Goal: Navigation & Orientation: Go to known website

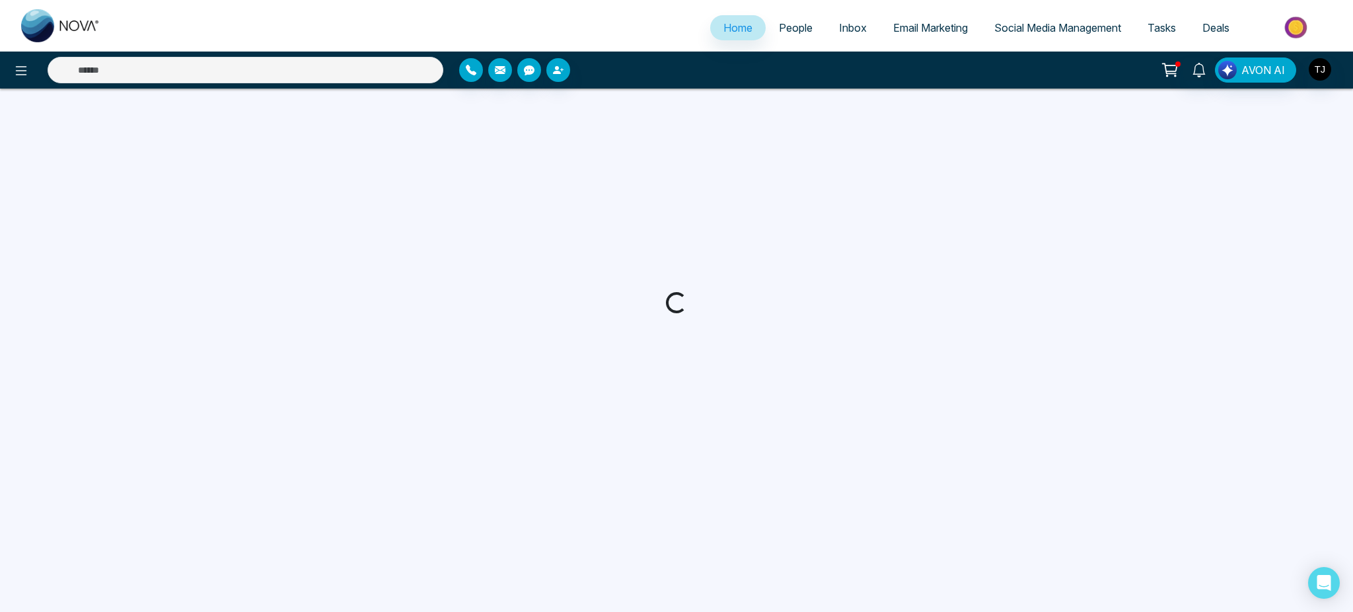
select select "*"
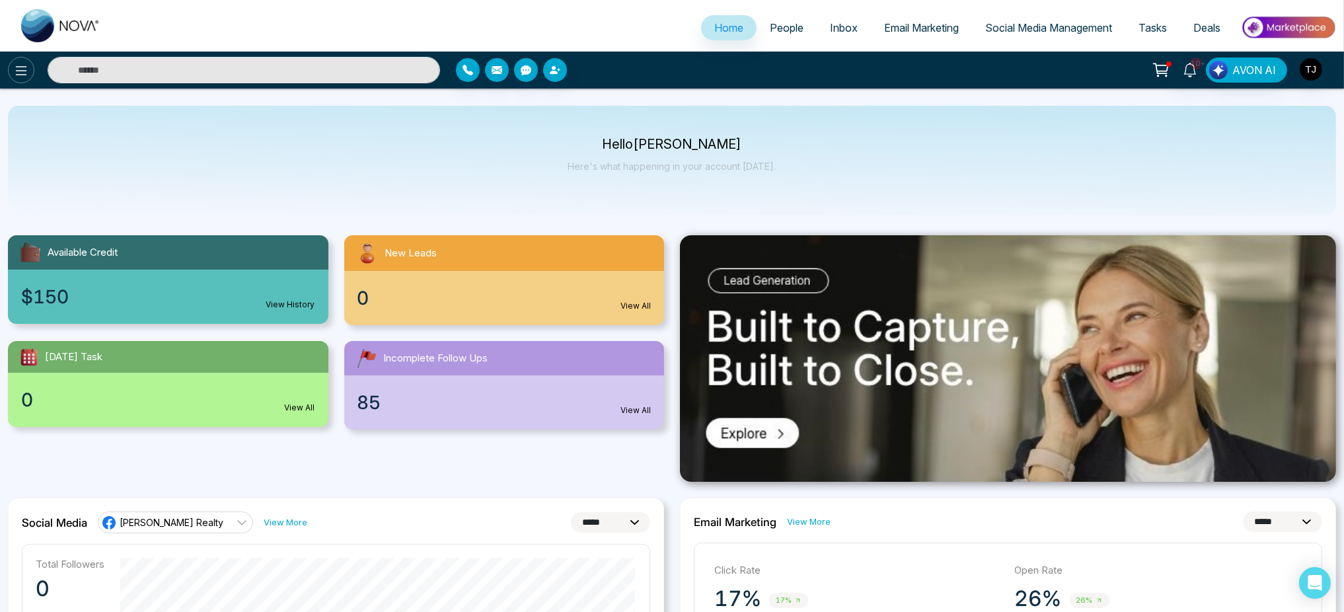
click at [19, 67] on icon at bounding box center [21, 70] width 11 height 9
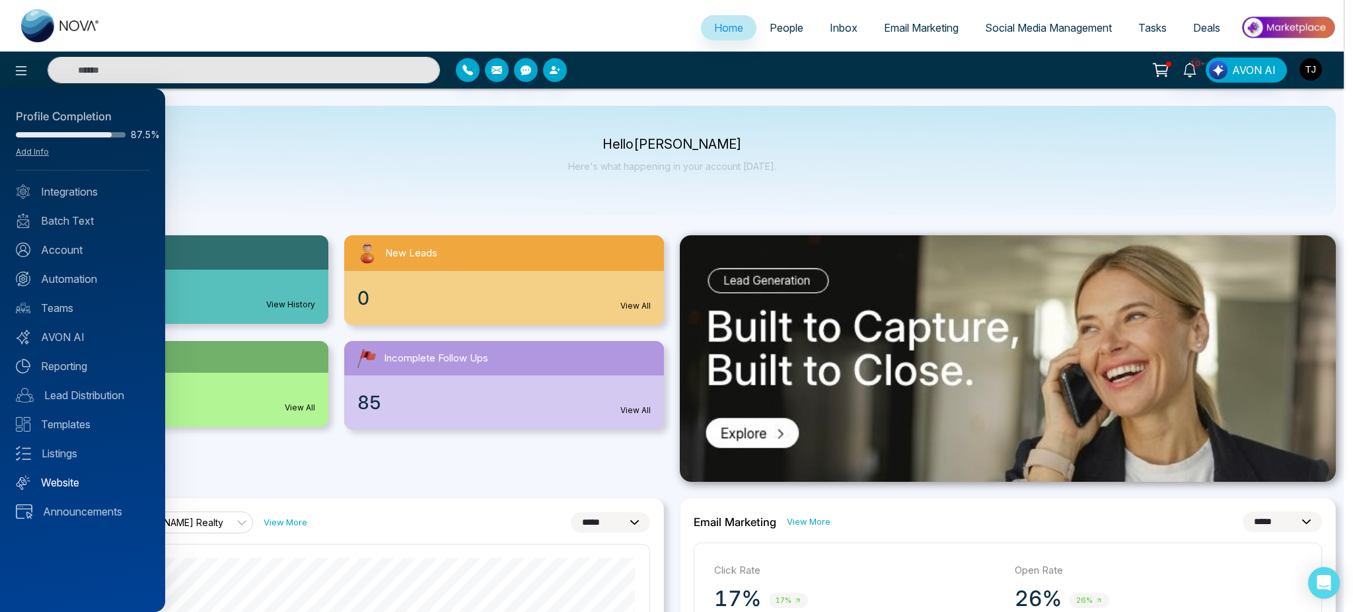
click at [65, 482] on link "Website" at bounding box center [82, 482] width 133 height 16
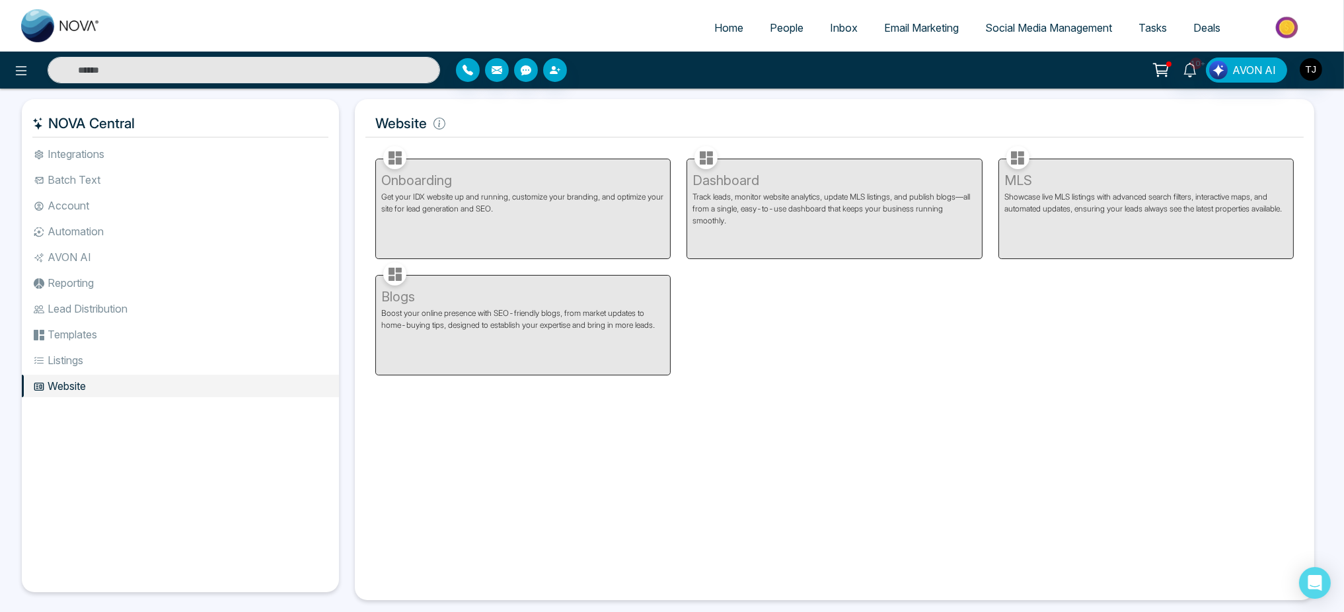
drag, startPoint x: 714, startPoint y: 412, endPoint x: 697, endPoint y: 402, distance: 20.2
click at [697, 402] on div "Facebook NOVACRM enables users to connect to Facebook to schedule social media …" at bounding box center [834, 366] width 938 height 447
drag, startPoint x: 697, startPoint y: 402, endPoint x: 671, endPoint y: 380, distance: 33.8
click at [671, 380] on div "Facebook NOVACRM enables users to connect to Facebook to schedule social media …" at bounding box center [834, 366] width 938 height 447
drag, startPoint x: 728, startPoint y: 417, endPoint x: 804, endPoint y: 424, distance: 76.3
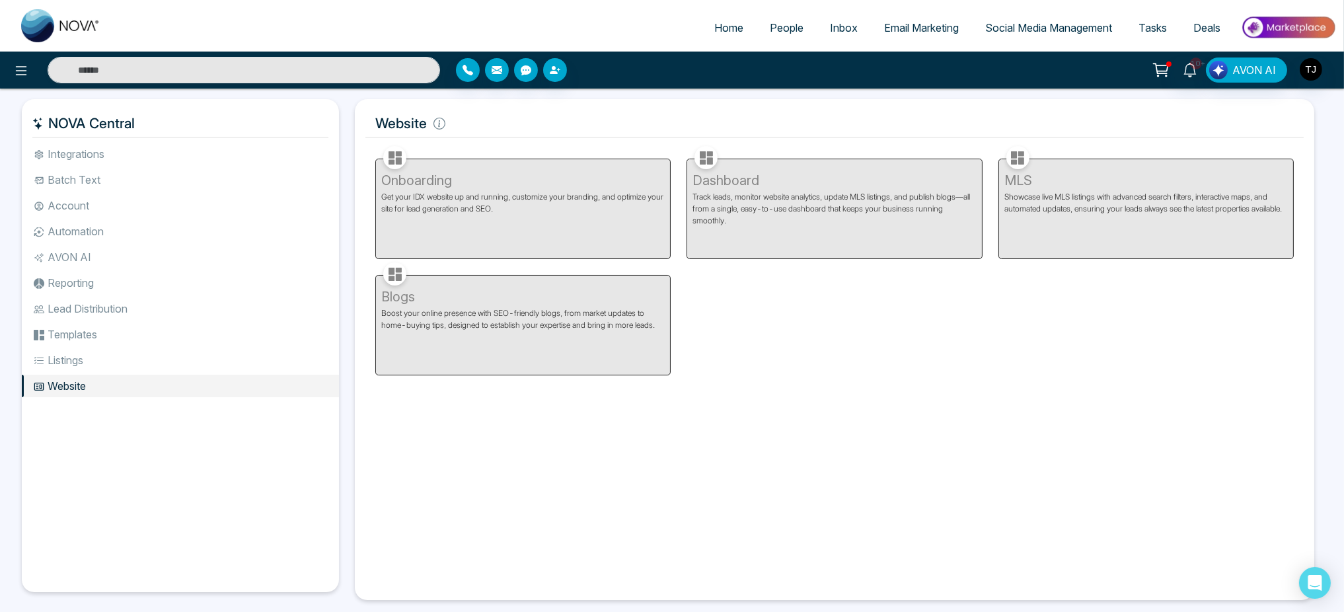
click at [804, 424] on div "Facebook NOVACRM enables users to connect to Facebook to schedule social media …" at bounding box center [834, 366] width 938 height 447
click at [399, 489] on div "Facebook NOVACRM enables users to connect to Facebook to schedule social media …" at bounding box center [834, 366] width 938 height 447
click at [1314, 70] on img "button" at bounding box center [1311, 69] width 22 height 22
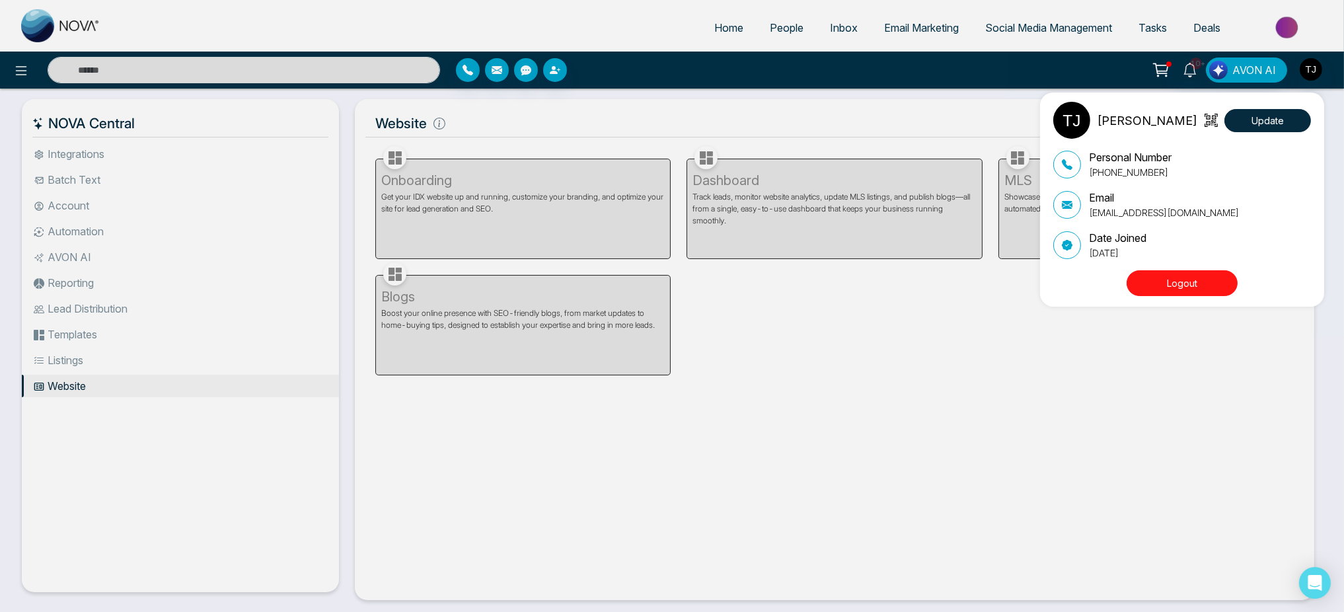
click at [1192, 292] on button "Logout" at bounding box center [1182, 283] width 111 height 26
